Goal: Task Accomplishment & Management: Use online tool/utility

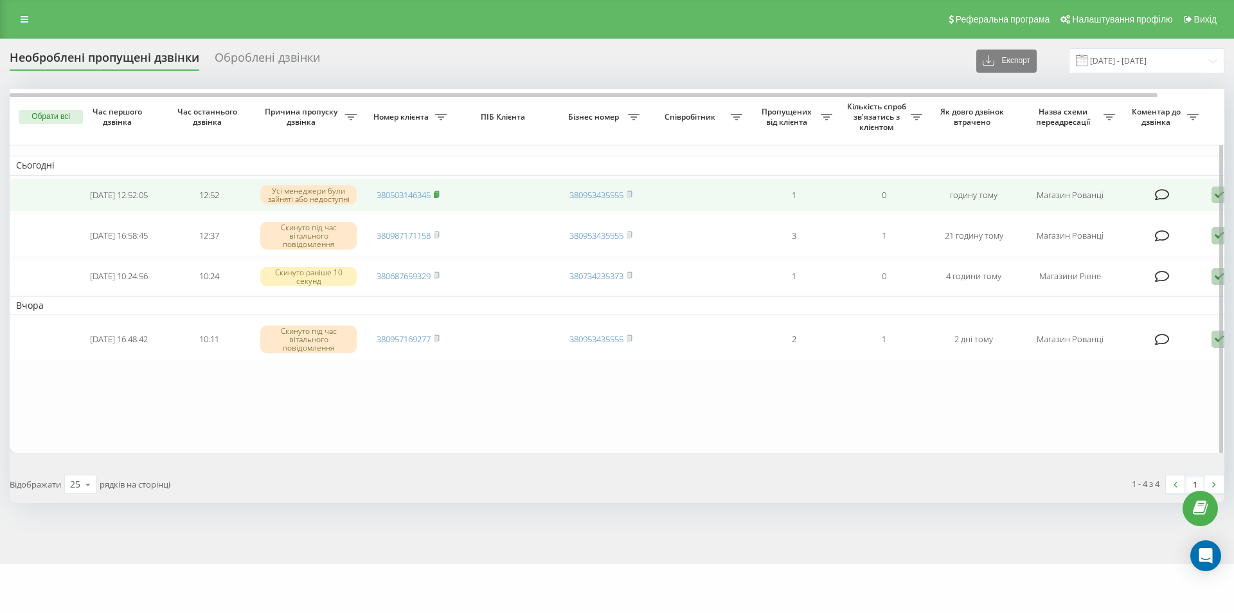
click at [440, 193] on icon at bounding box center [437, 194] width 6 height 8
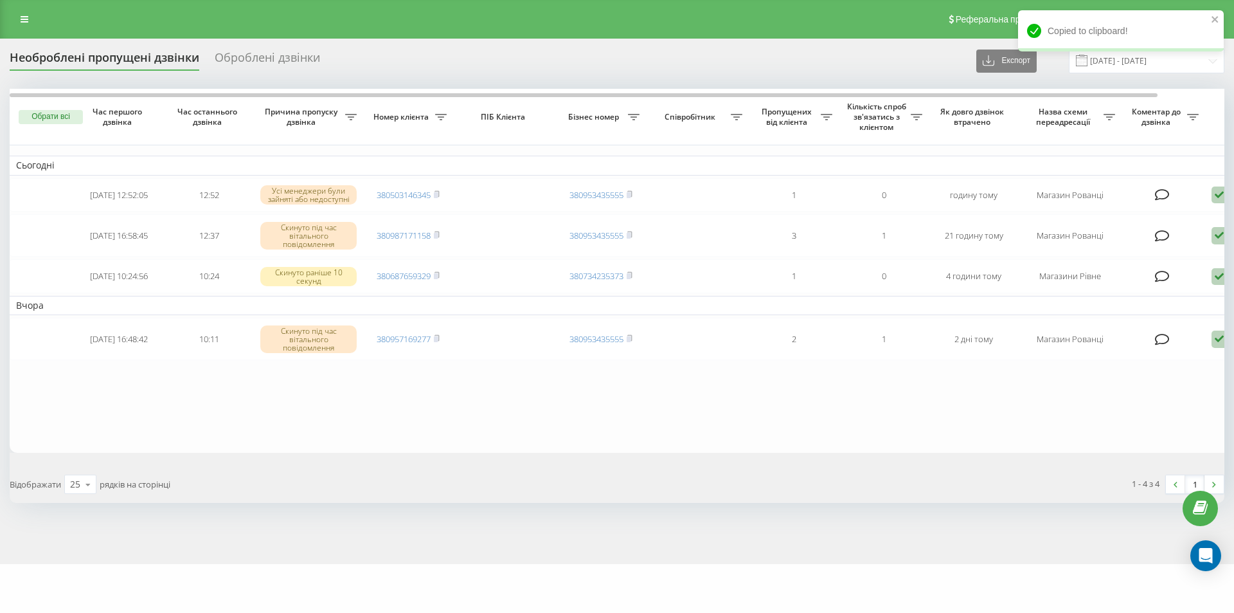
click at [906, 472] on div "1 - 4 з 4 1" at bounding box center [925, 483] width 616 height 37
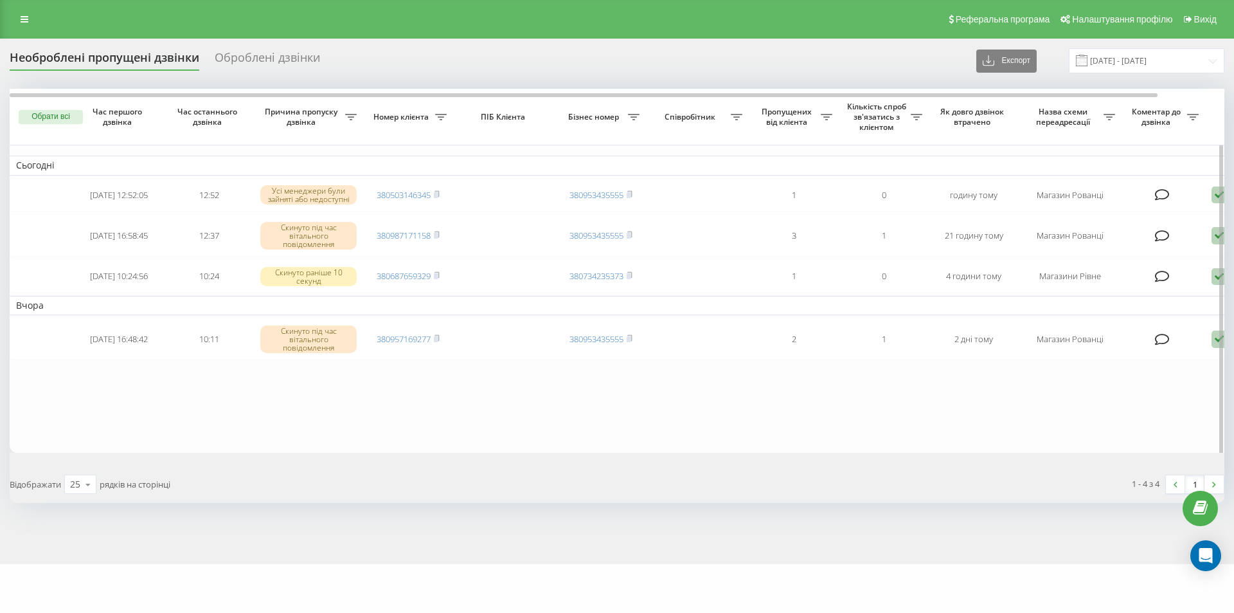
click at [1015, 407] on table "Сьогодні 2025-09-19 12:52:05 12:52 Усі менеджери були зайняті або недоступні 38…" at bounding box center [652, 271] width 1285 height 364
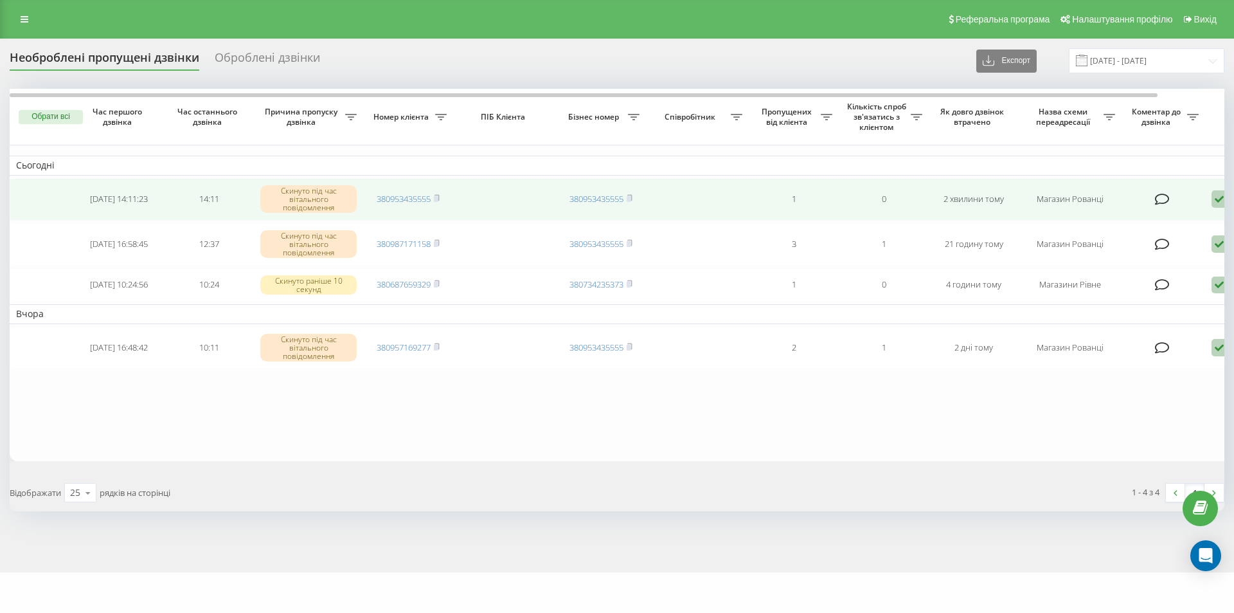
click at [1216, 199] on icon at bounding box center [1219, 198] width 15 height 17
click at [1136, 285] on div "Інший варіант" at bounding box center [1164, 289] width 240 height 23
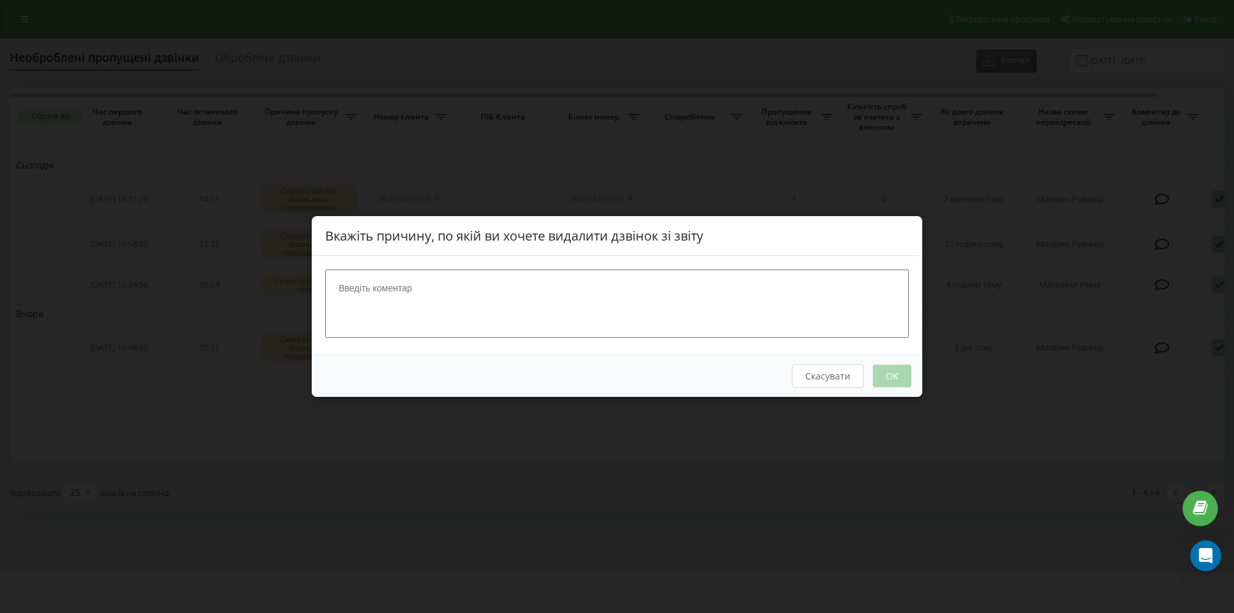
click at [683, 286] on textarea at bounding box center [617, 303] width 584 height 68
type textarea "випадково на наш номер"
click at [882, 375] on button "OK" at bounding box center [892, 375] width 39 height 22
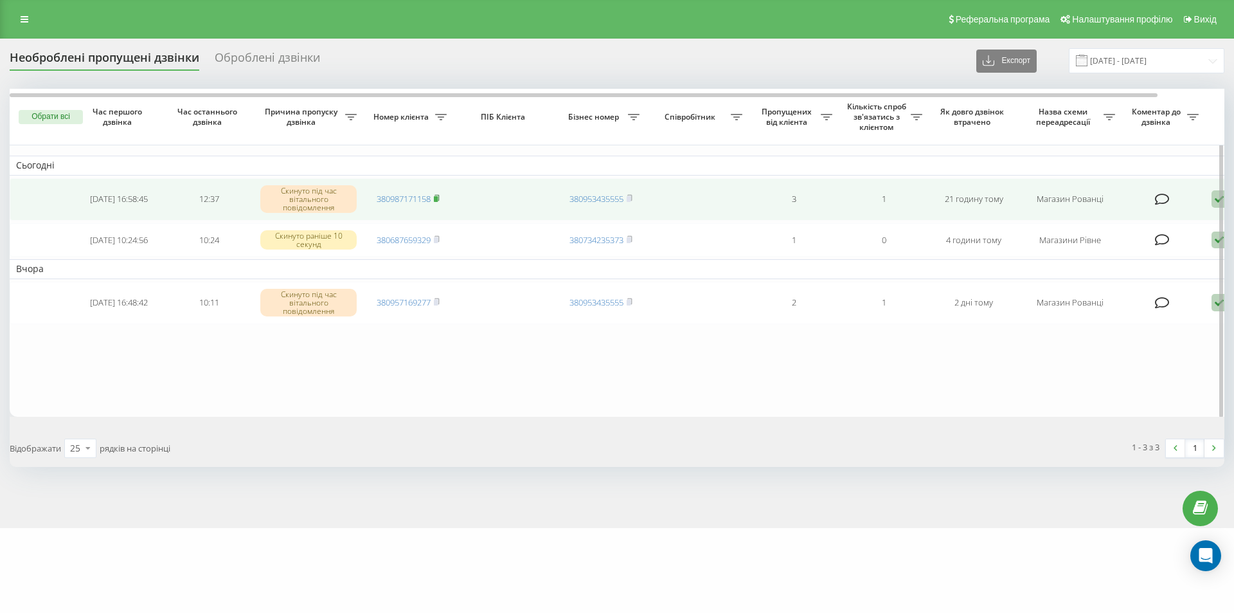
click at [438, 201] on rect at bounding box center [436, 199] width 4 height 6
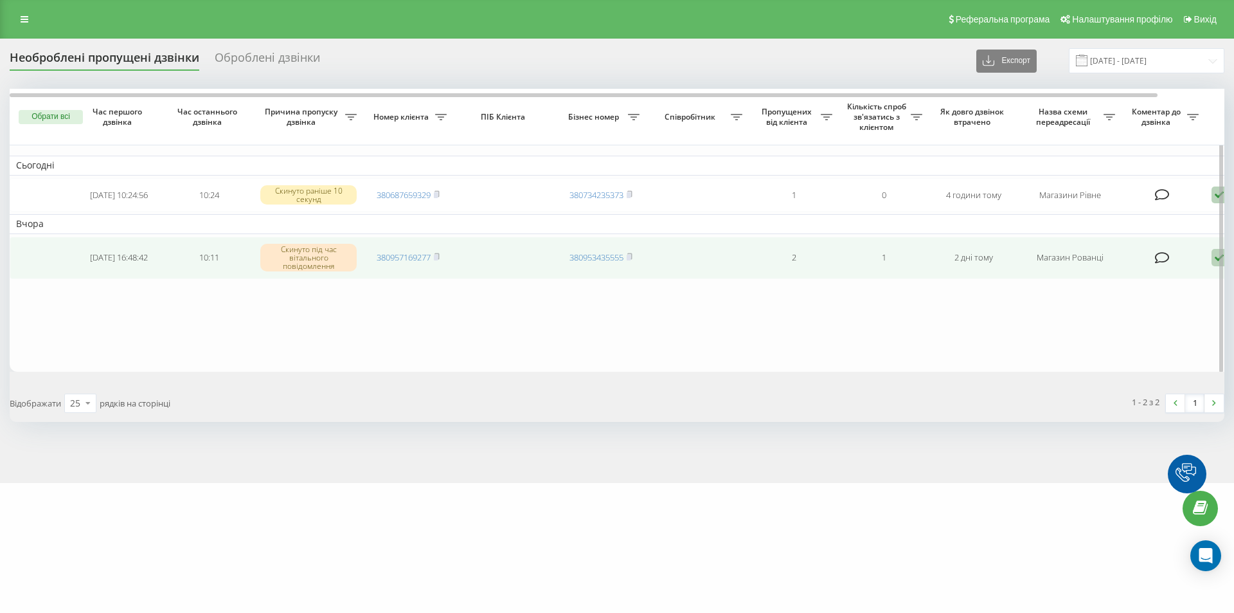
click at [442, 261] on td "380957169277" at bounding box center [408, 258] width 90 height 42
click at [437, 257] on rect at bounding box center [436, 258] width 4 height 6
click at [1213, 259] on icon at bounding box center [1219, 257] width 15 height 17
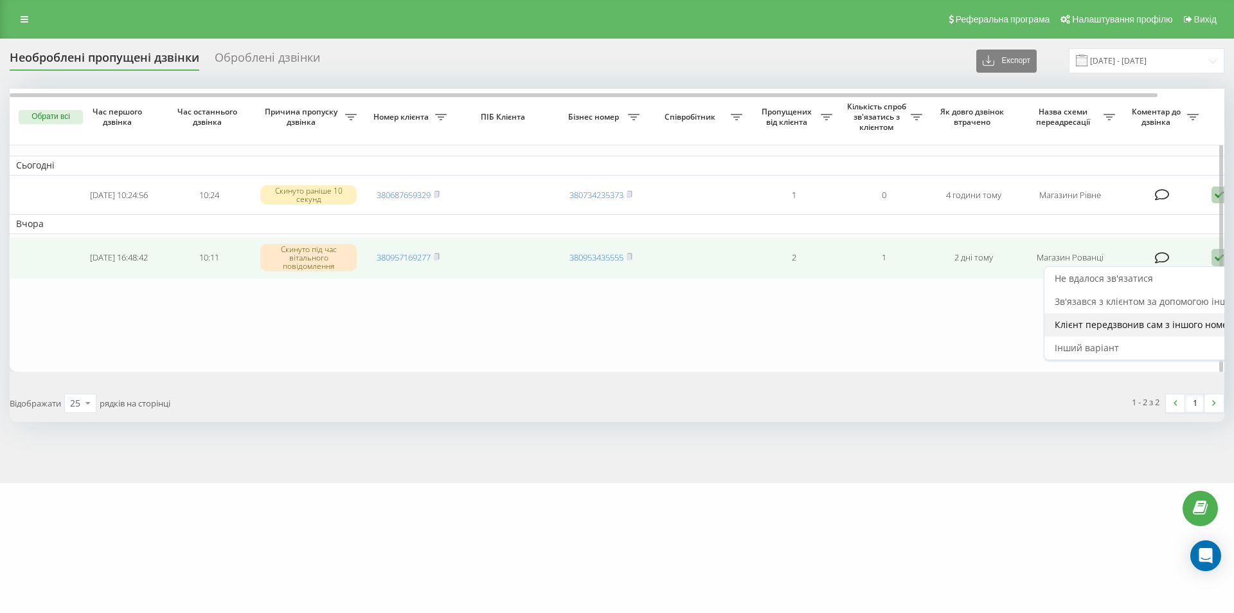
click at [1152, 325] on span "Клієнт передзвонив сам з іншого номера" at bounding box center [1147, 324] width 184 height 12
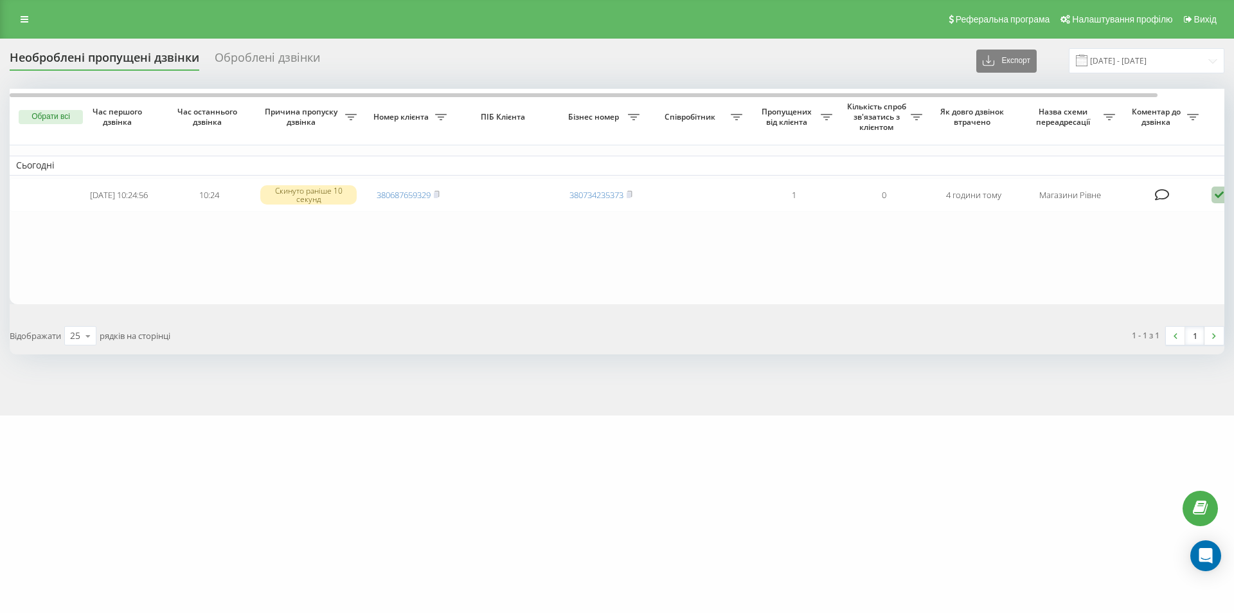
click at [598, 434] on div "gurkit.com.ua Проекти gurkit.com.ua Дашборд Центр звернень Журнал дзвінків Журн…" at bounding box center [617, 306] width 1234 height 613
click at [874, 434] on div "gurkit.com.ua Проекти gurkit.com.ua Дашборд Центр звернень Журнал дзвінків Журн…" at bounding box center [617, 306] width 1234 height 613
